Goal: Check status: Check status

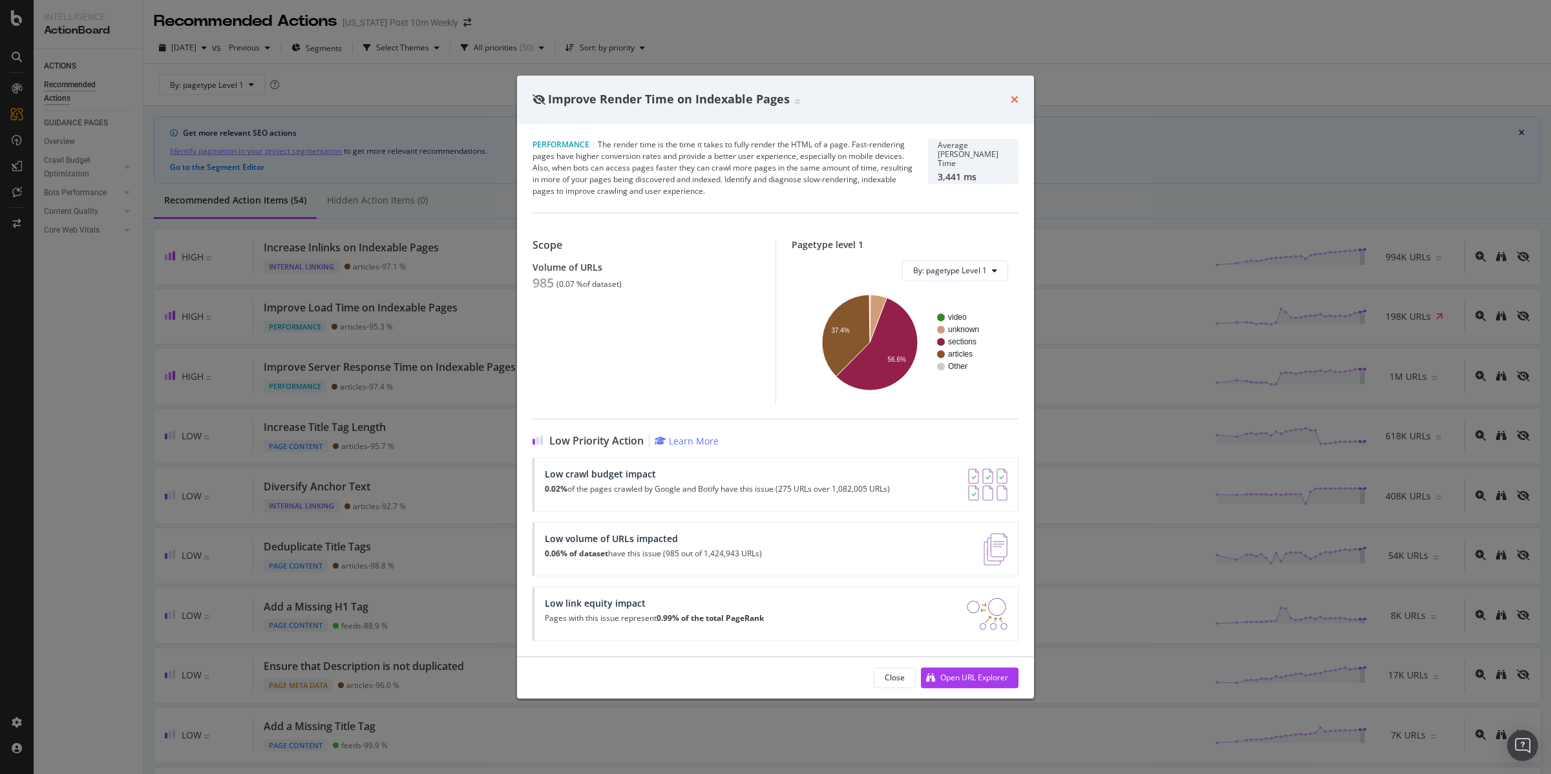
click at [1017, 98] on icon "times" at bounding box center [1015, 99] width 8 height 10
